Goal: Browse casually

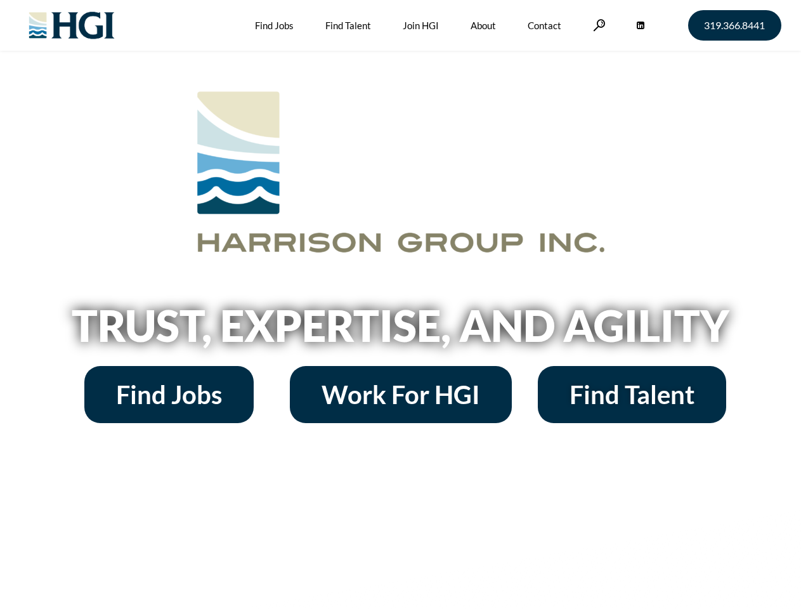
click at [400, 304] on h2 "Trust, Expertise, and Agility" at bounding box center [400, 325] width 723 height 43
click at [598, 25] on link at bounding box center [599, 25] width 13 height 12
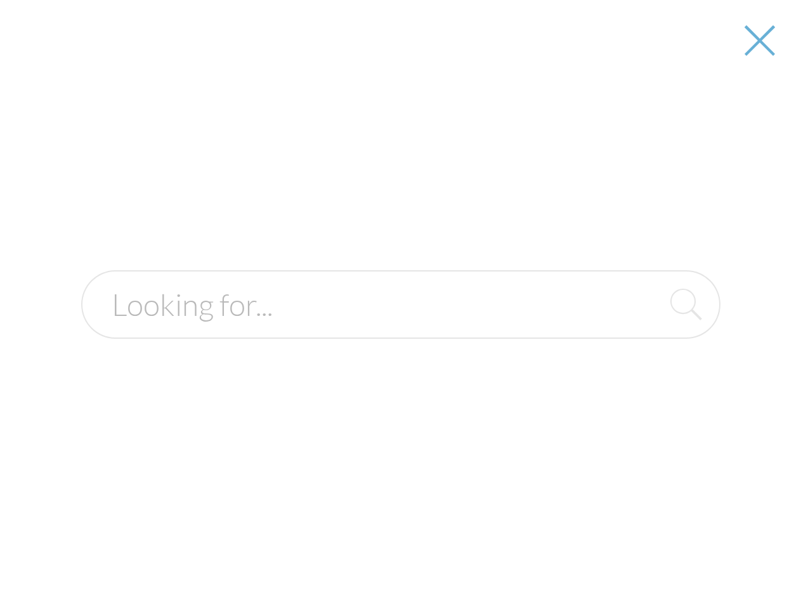
click at [400, 330] on h2 "Trust, Expertise, and Agility" at bounding box center [400, 325] width 723 height 43
